Goal: Transaction & Acquisition: Purchase product/service

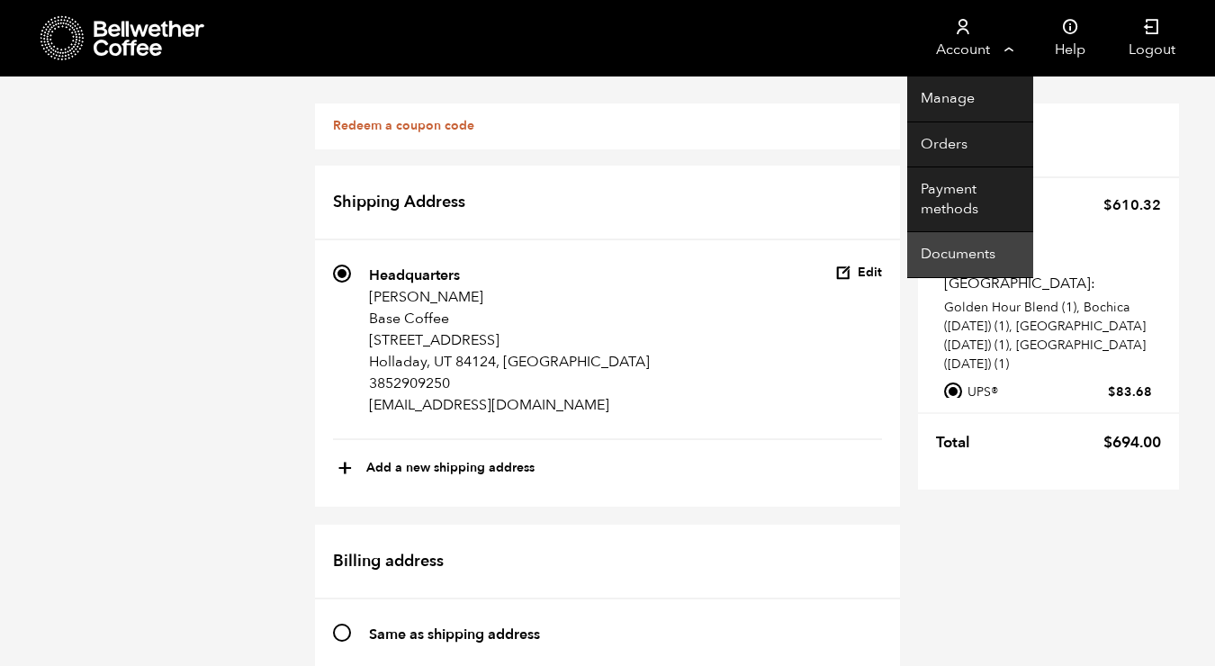
click at [965, 253] on link "Documents" at bounding box center [970, 255] width 126 height 46
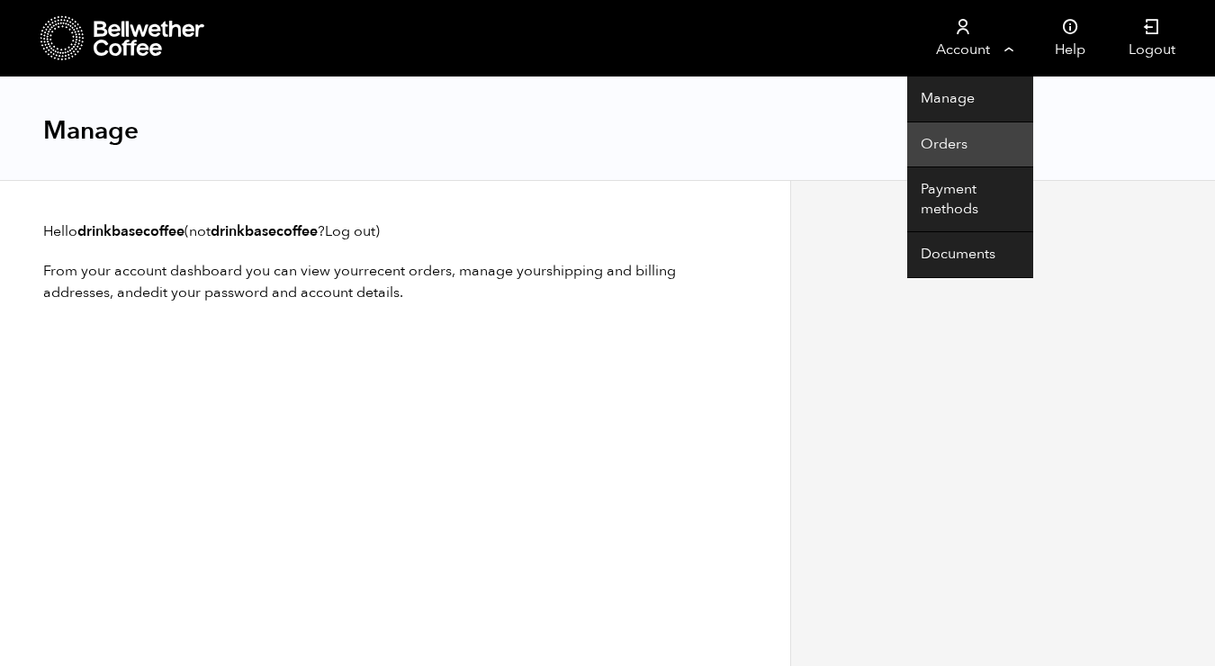
click at [945, 141] on link "Orders" at bounding box center [970, 145] width 126 height 46
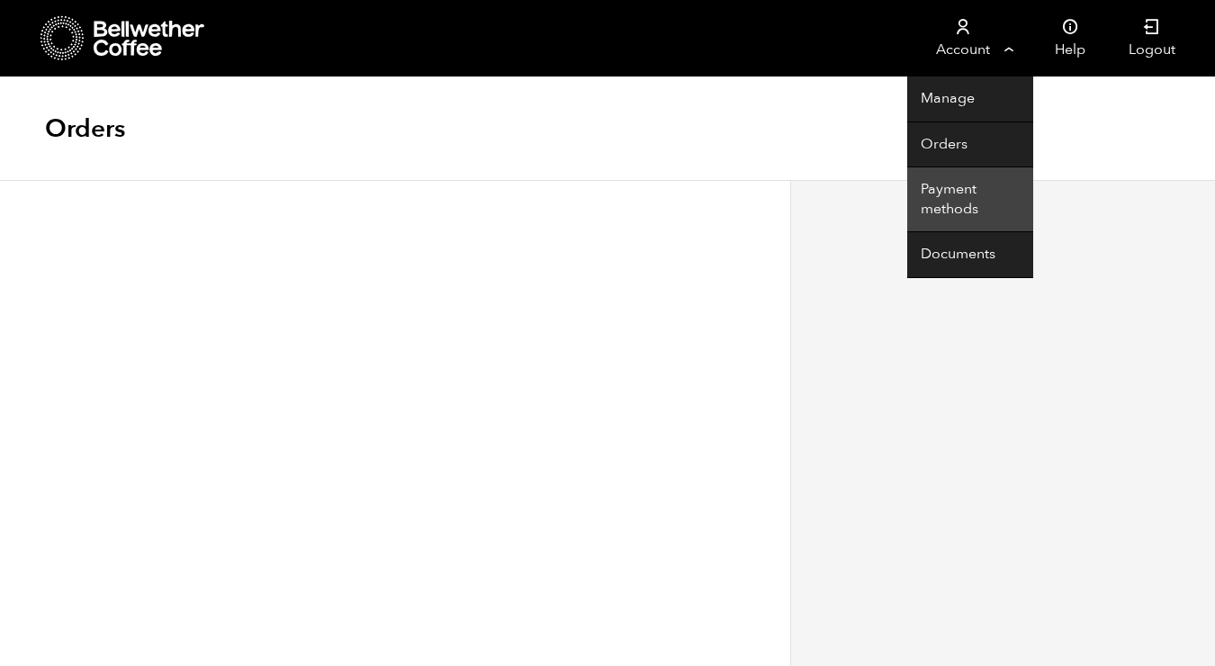
click at [957, 192] on link "Payment methods" at bounding box center [970, 199] width 126 height 65
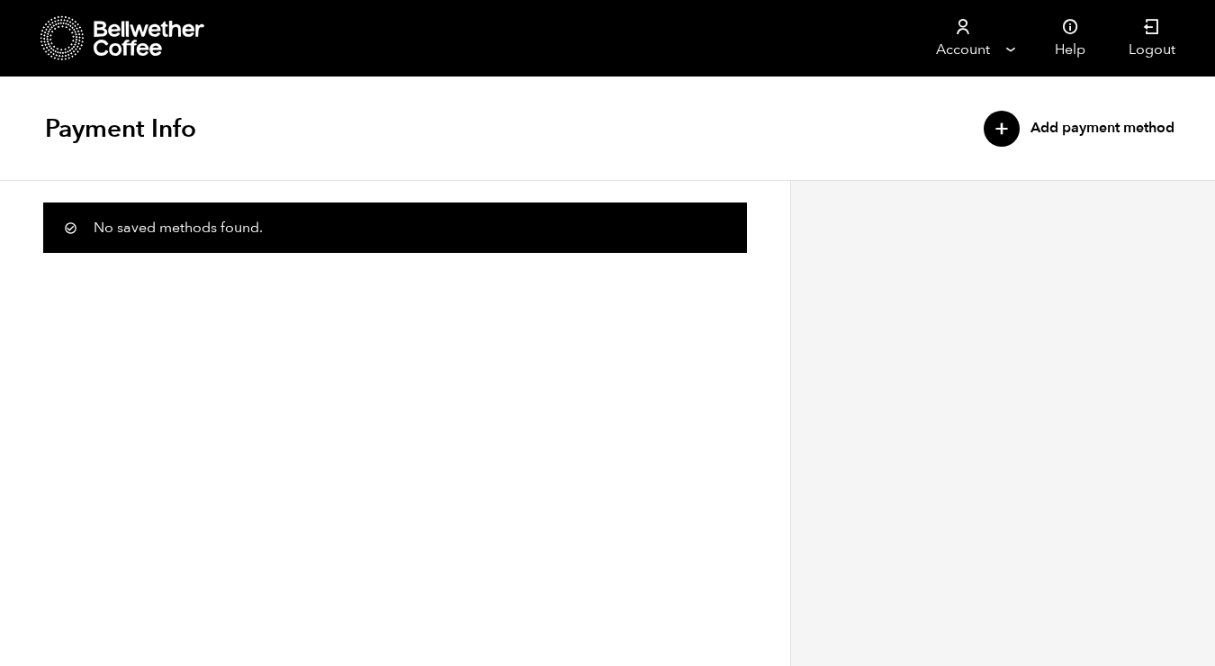
click at [997, 126] on div "+" at bounding box center [1002, 129] width 36 height 36
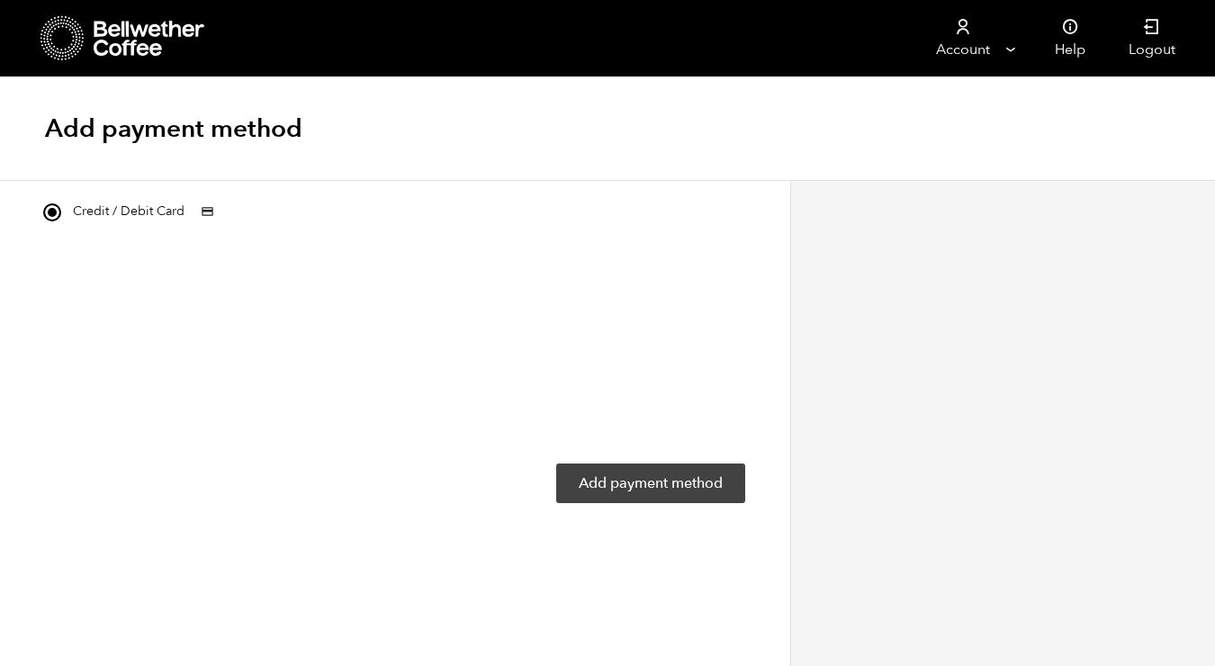
click at [651, 479] on button "Add payment method" at bounding box center [650, 483] width 189 height 40
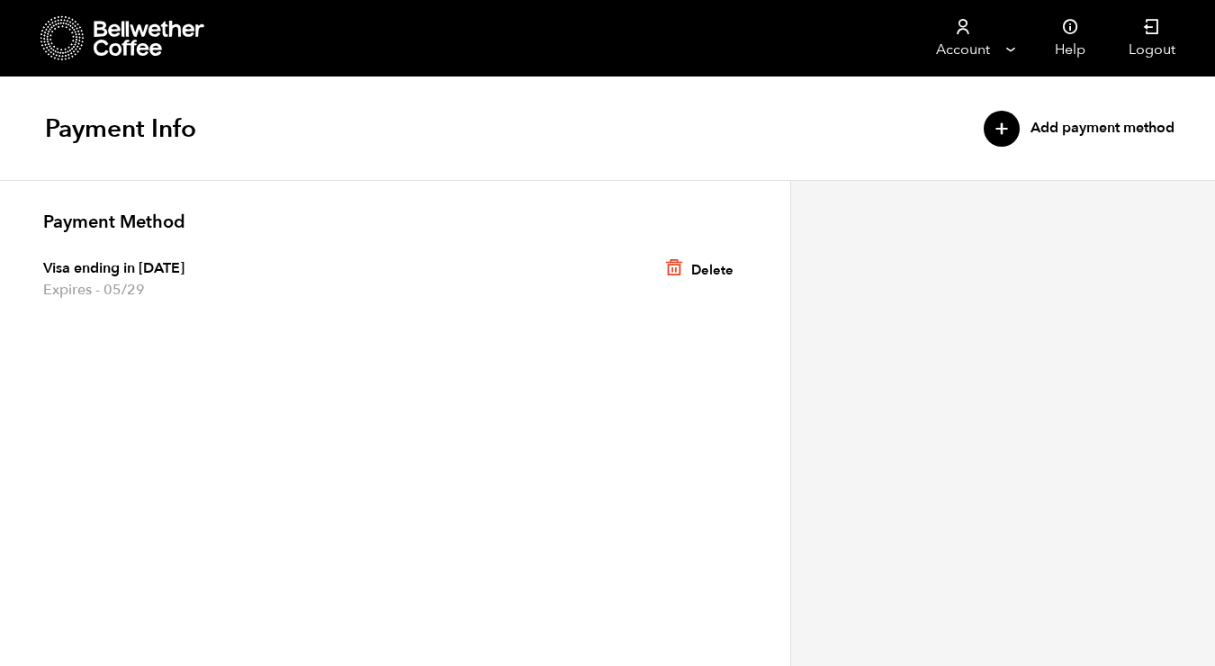
click at [121, 39] on icon at bounding box center [150, 39] width 112 height 36
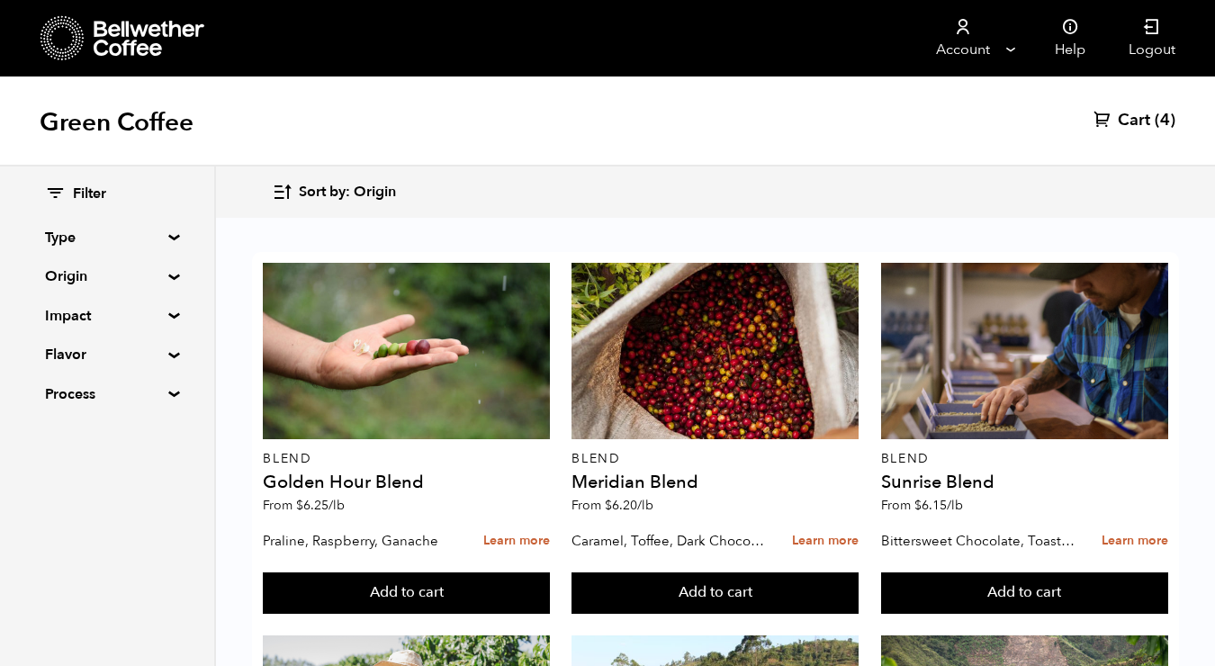
click at [1124, 123] on span "Cart" at bounding box center [1134, 121] width 32 height 22
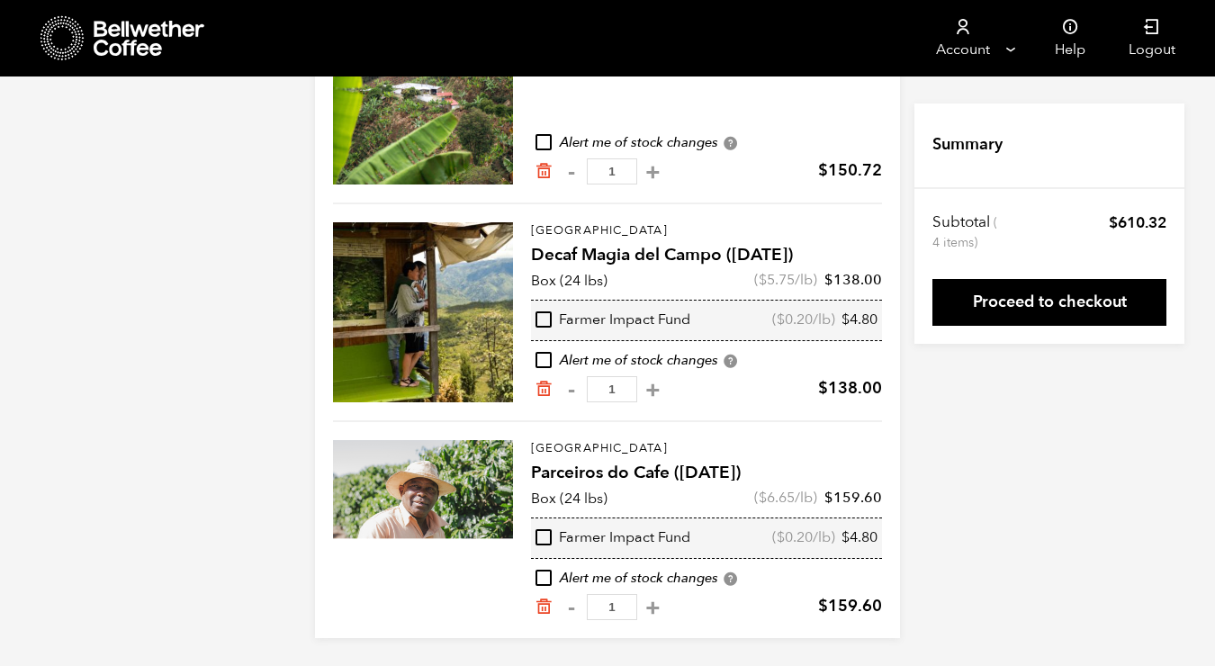
scroll to position [499, 0]
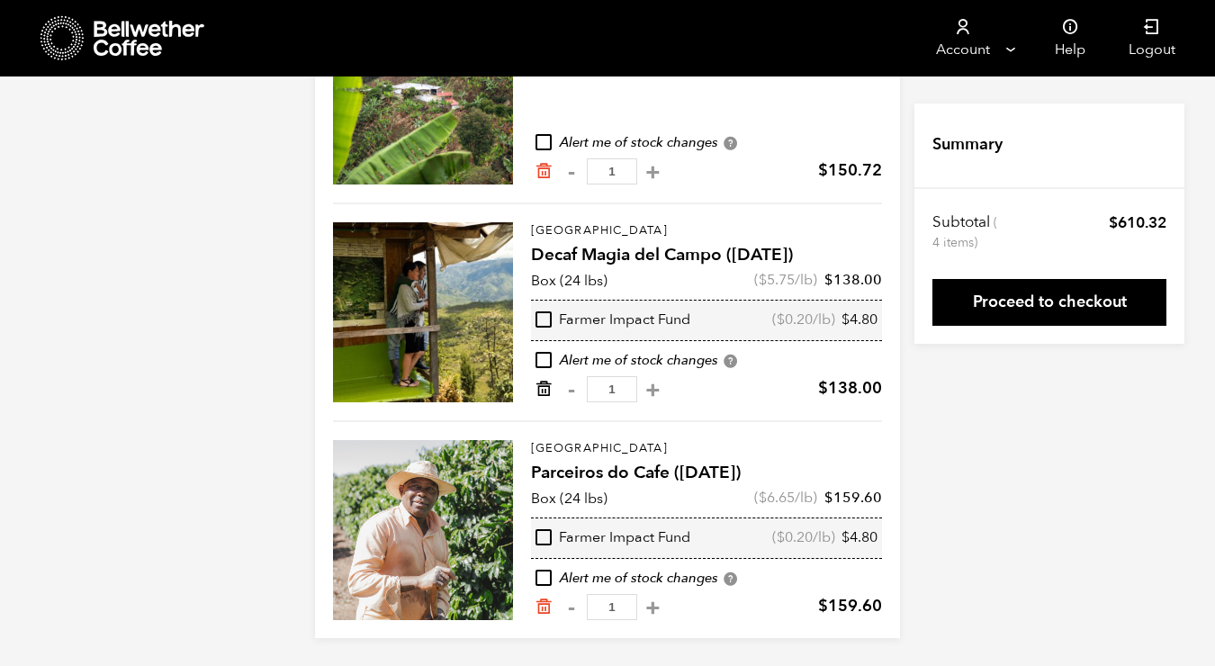
click at [541, 390] on icon "Remove from cart" at bounding box center [544, 389] width 18 height 18
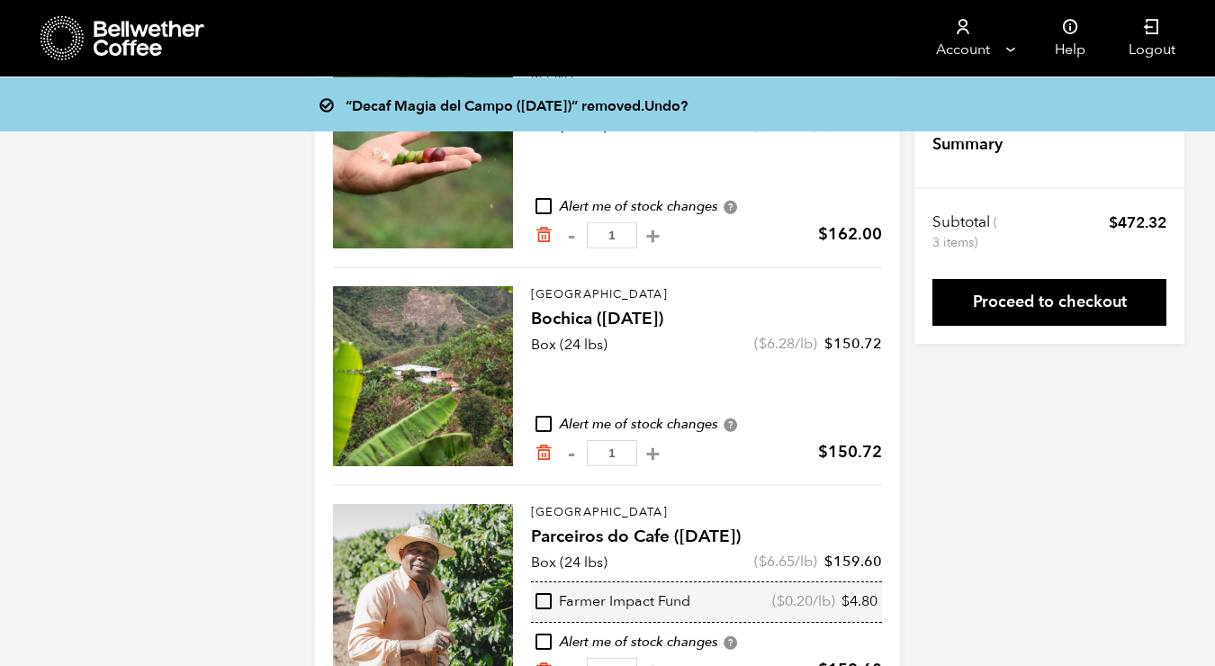
scroll to position [223, 0]
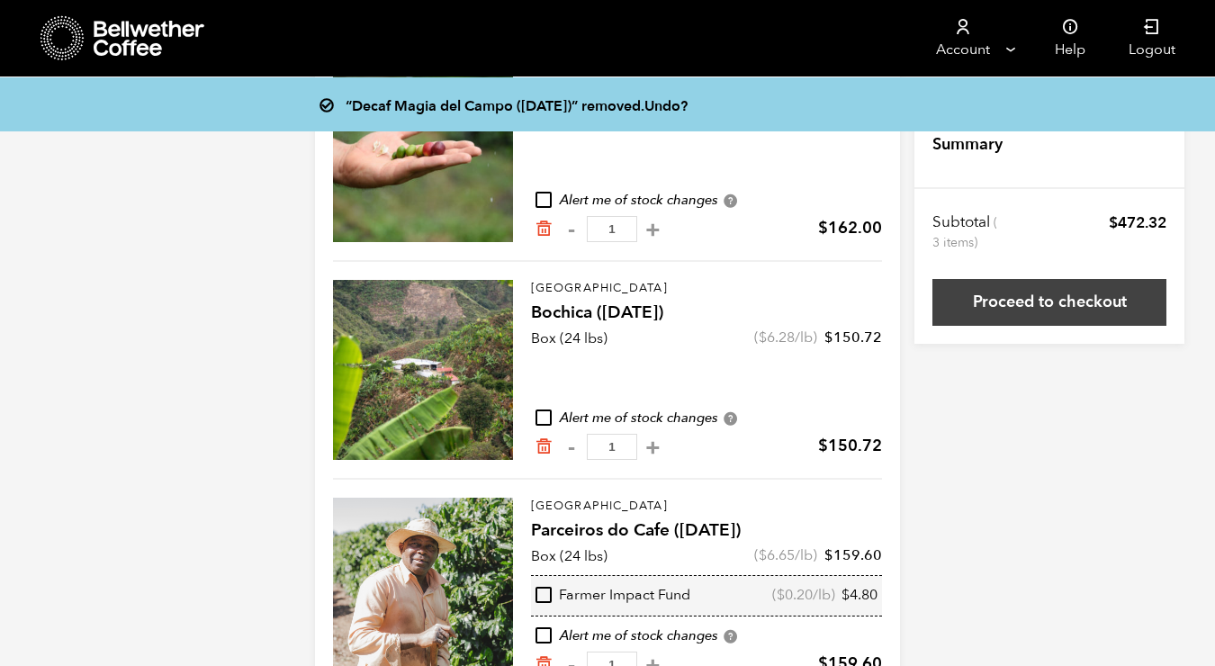
click at [1007, 305] on link "Proceed to checkout" at bounding box center [1049, 302] width 234 height 47
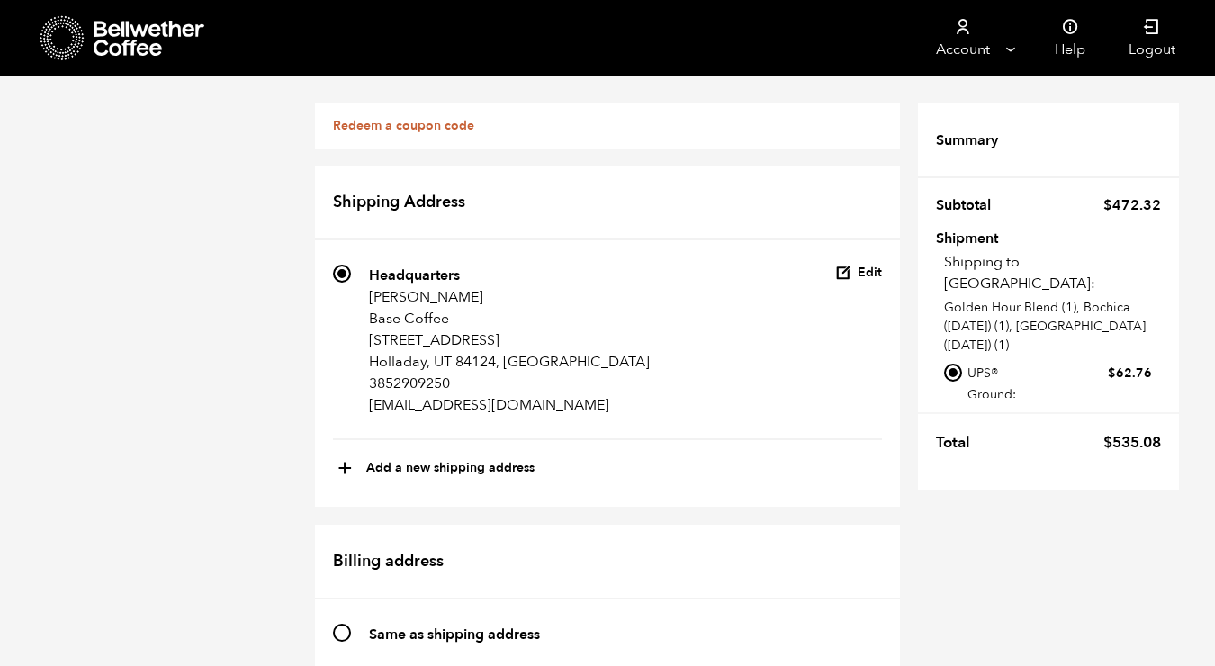
scroll to position [373, 0]
click at [342, 624] on input "Same as shipping address" at bounding box center [342, 633] width 18 height 18
radio input "true"
